Goal: Check status: Check status

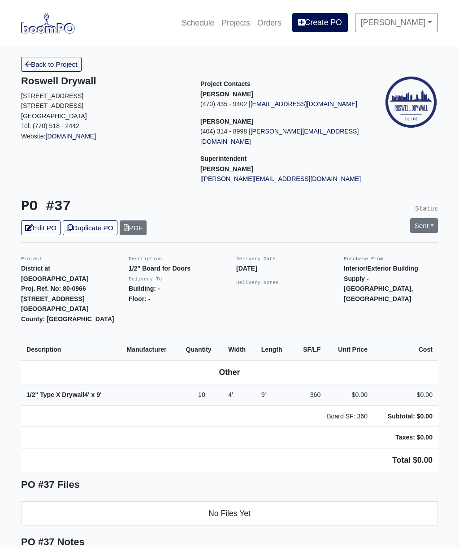
scroll to position [97, 0]
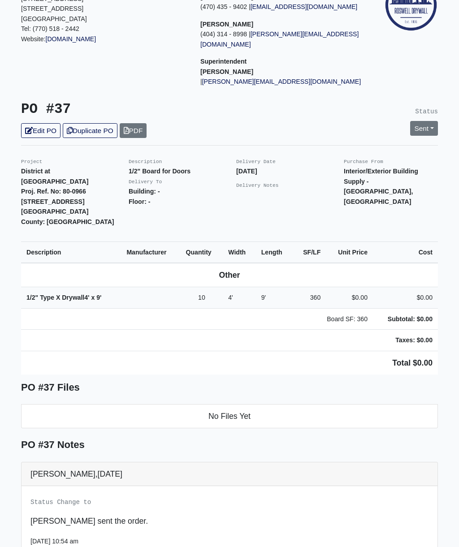
click at [424, 121] on link "Sent" at bounding box center [424, 128] width 28 height 15
click at [347, 170] on link "Complete" at bounding box center [372, 177] width 133 height 14
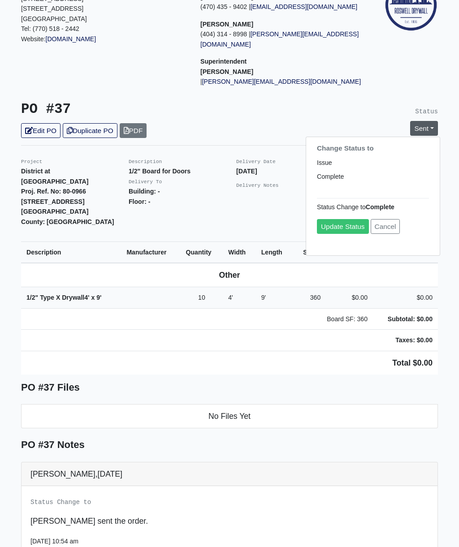
click at [348, 219] on link "Update Status" at bounding box center [343, 226] width 52 height 15
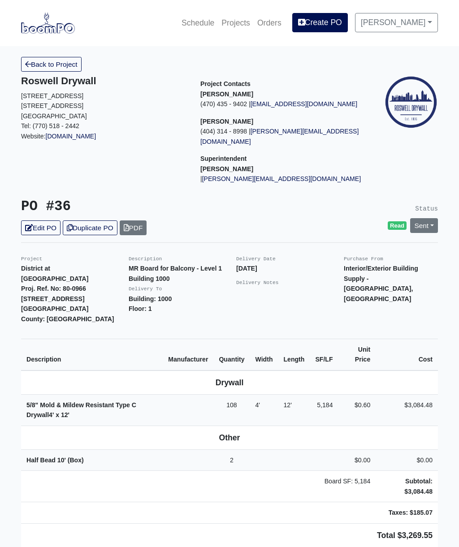
click at [426, 218] on link "Sent" at bounding box center [424, 225] width 28 height 15
click at [356, 267] on link "Complete" at bounding box center [372, 274] width 133 height 14
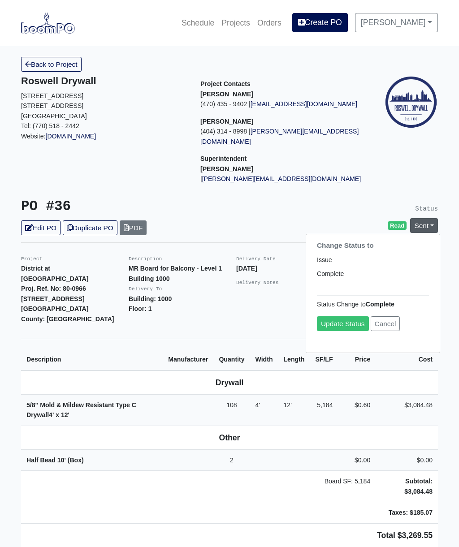
click at [339, 316] on link "Update Status" at bounding box center [343, 323] width 52 height 15
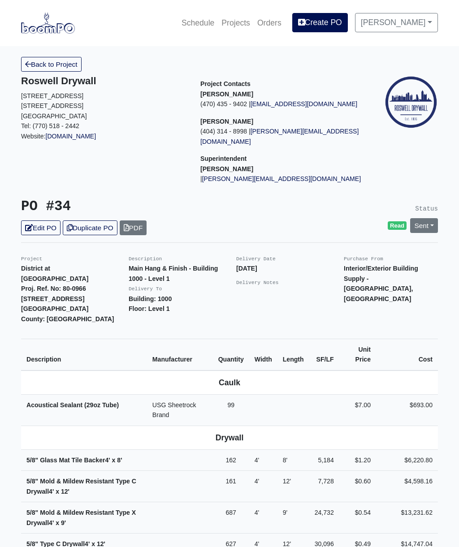
click at [428, 218] on link "Sent" at bounding box center [424, 225] width 28 height 15
click at [368, 267] on link "Complete" at bounding box center [372, 274] width 133 height 14
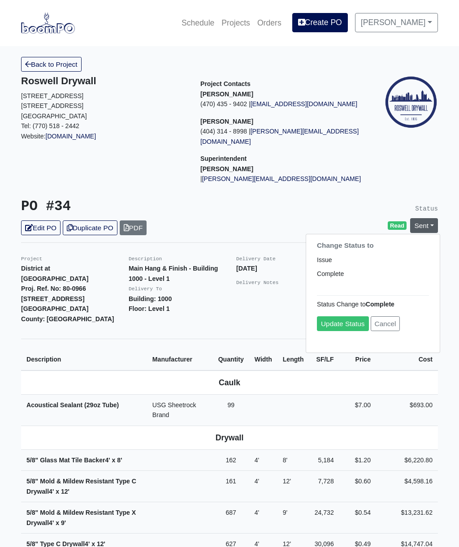
click at [343, 316] on link "Update Status" at bounding box center [343, 323] width 52 height 15
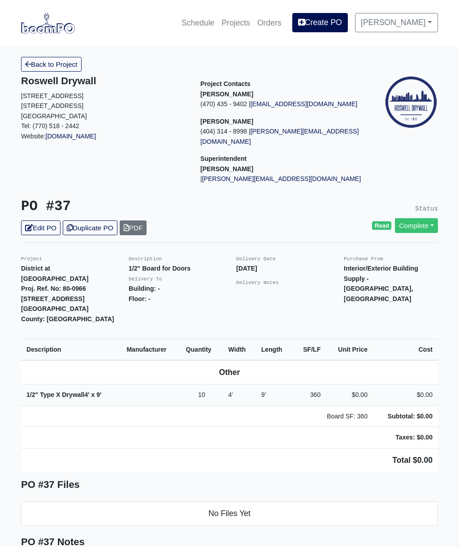
scroll to position [97, 0]
